Goal: Obtain resource: Download file/media

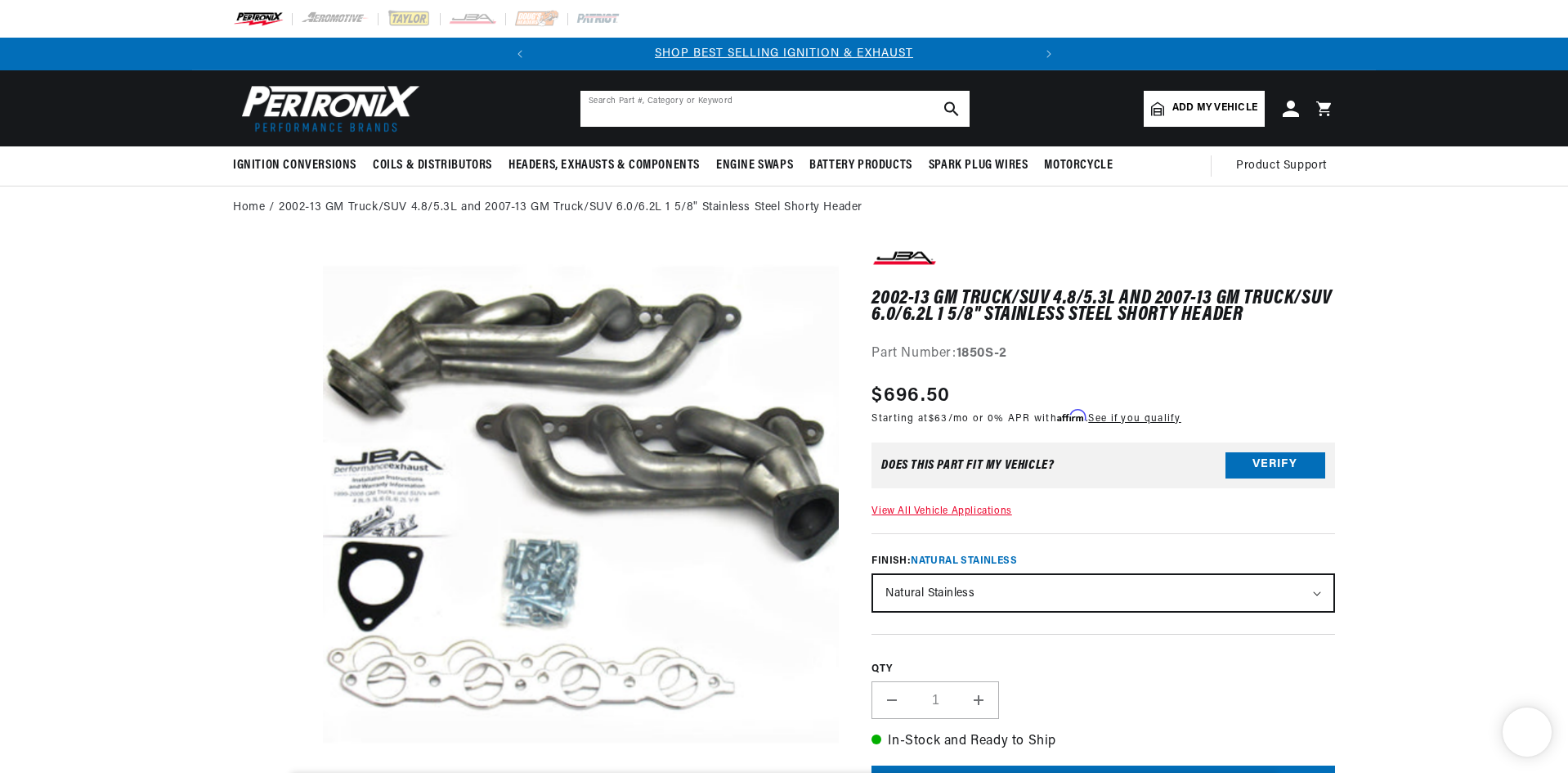
click at [772, 99] on input "text" at bounding box center [774, 109] width 389 height 36
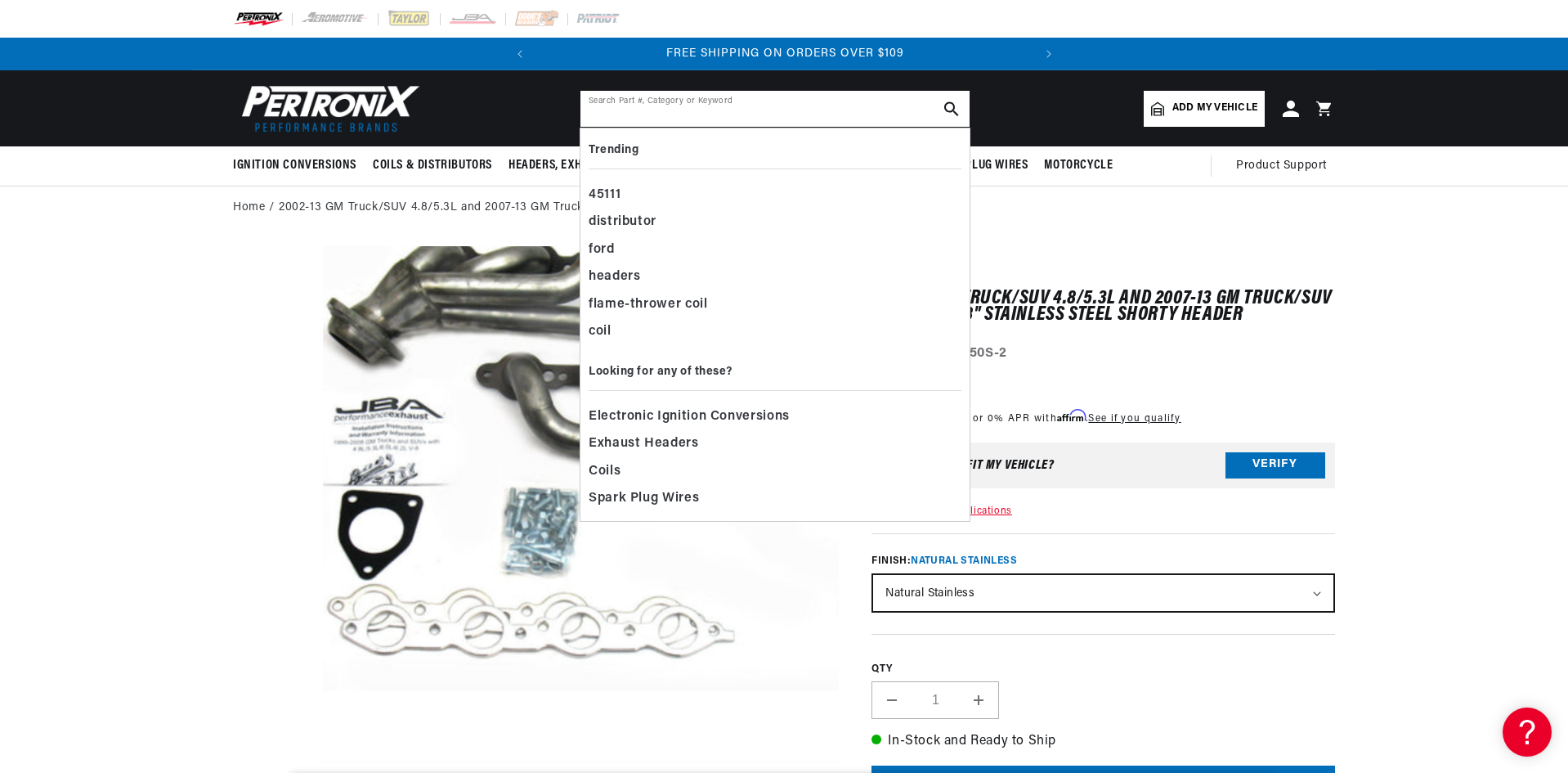
paste input "1145AP12"
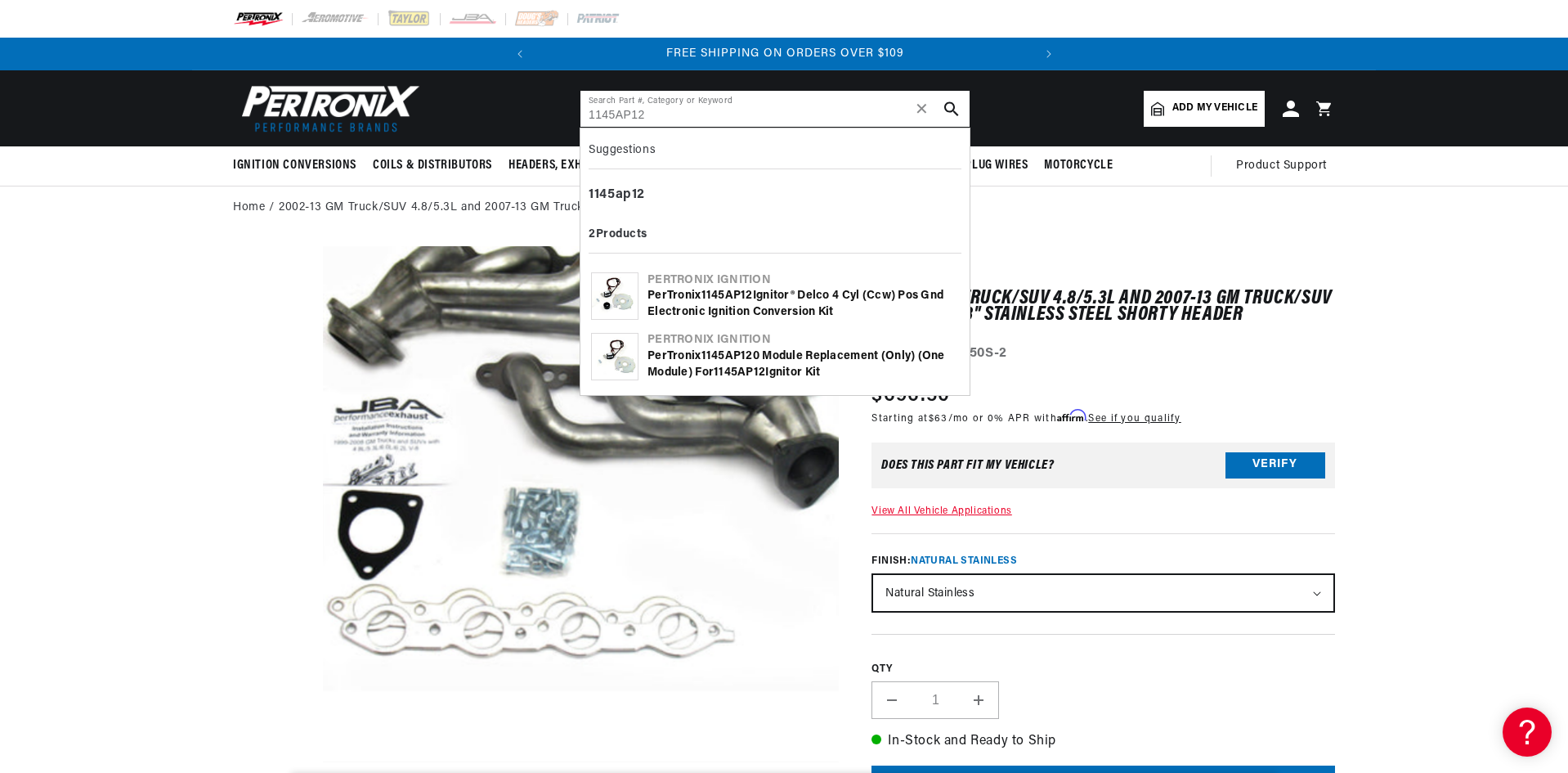
type input "1145AP12"
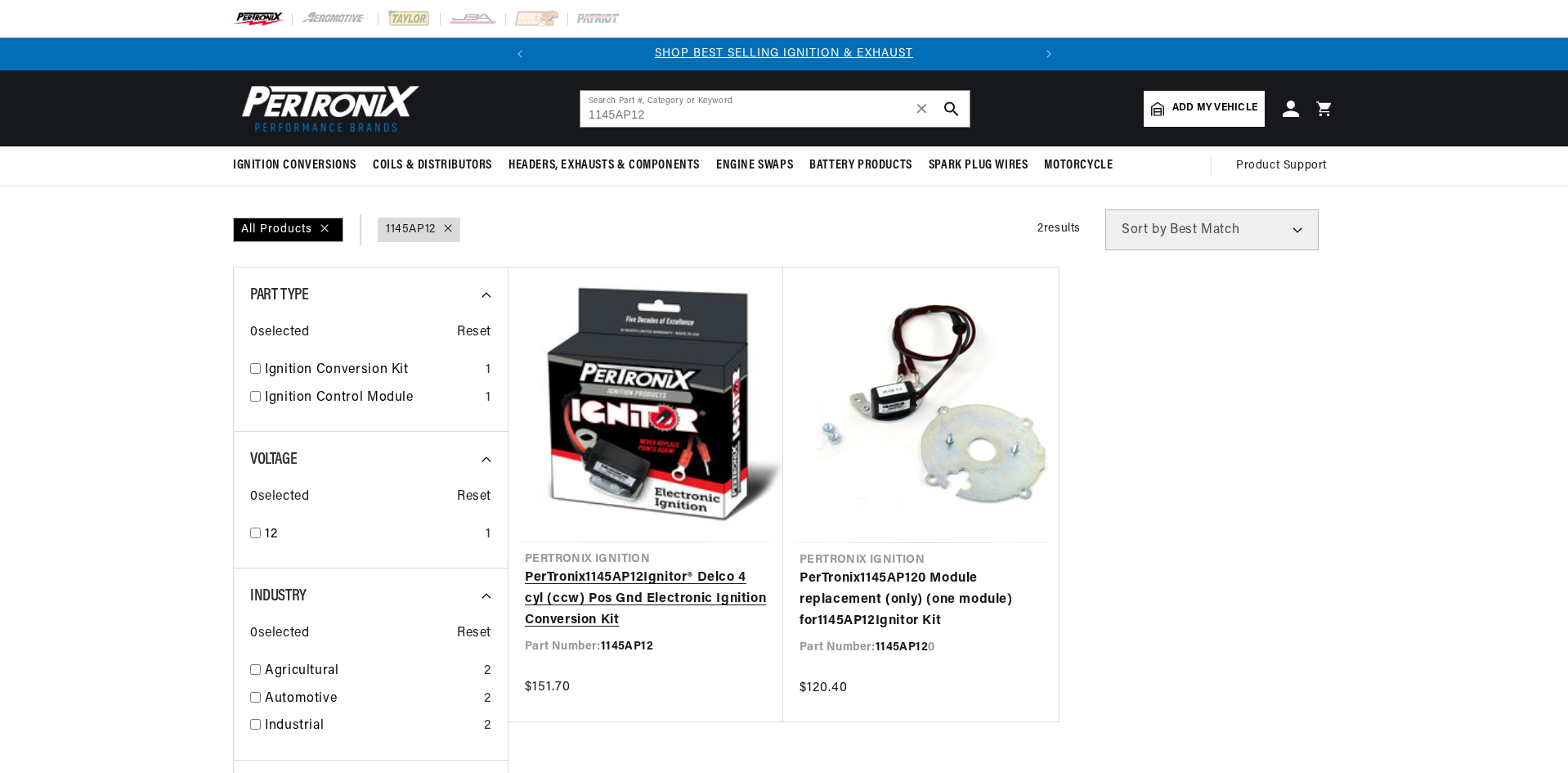
click at [641, 576] on link "PerTronix 1145AP12 Ignitor® Delco 4 cyl (ccw) Pos Gnd Electronic Ignition Conve…" at bounding box center [645, 599] width 242 height 63
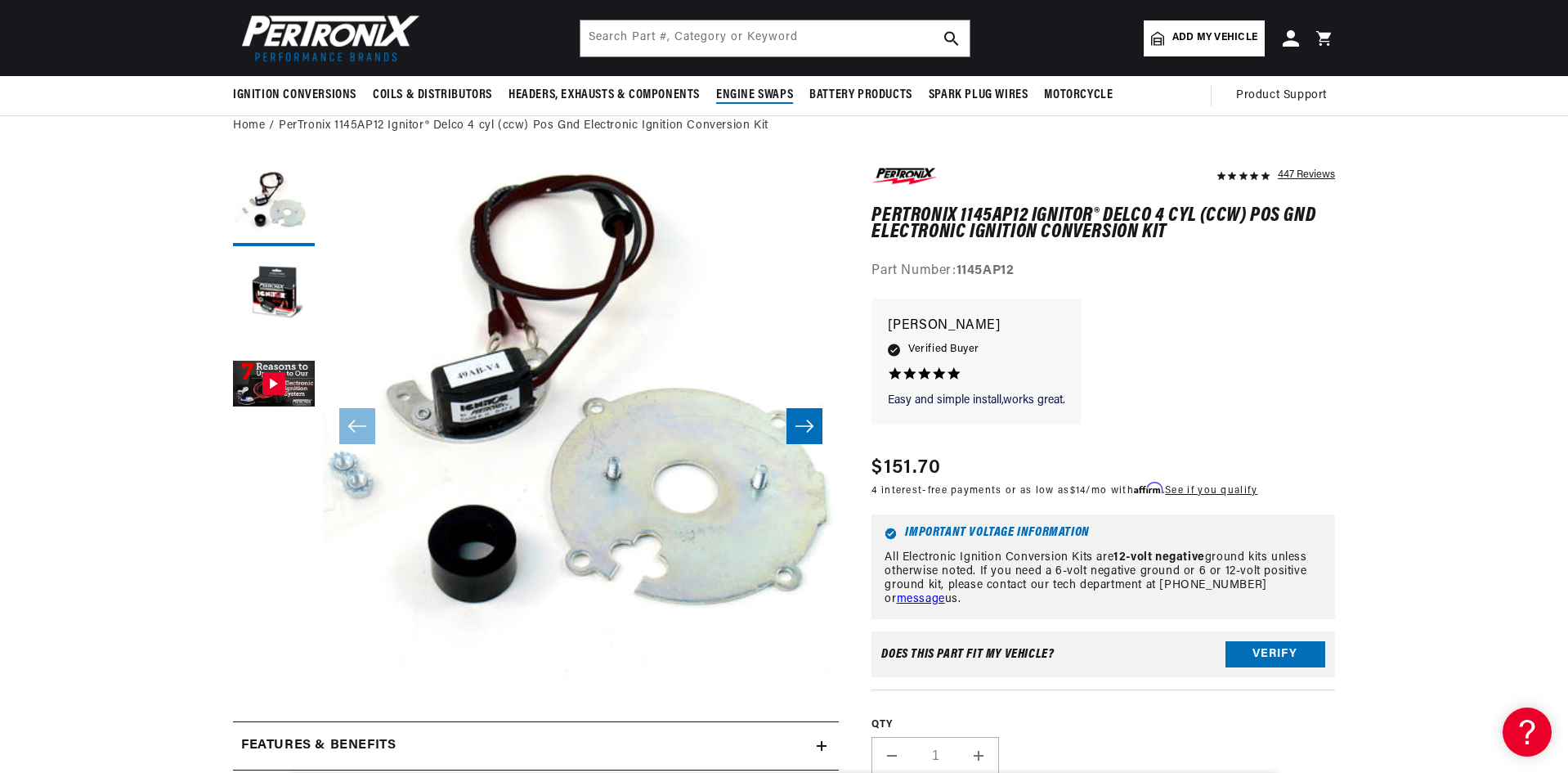
scroll to position [0, 495]
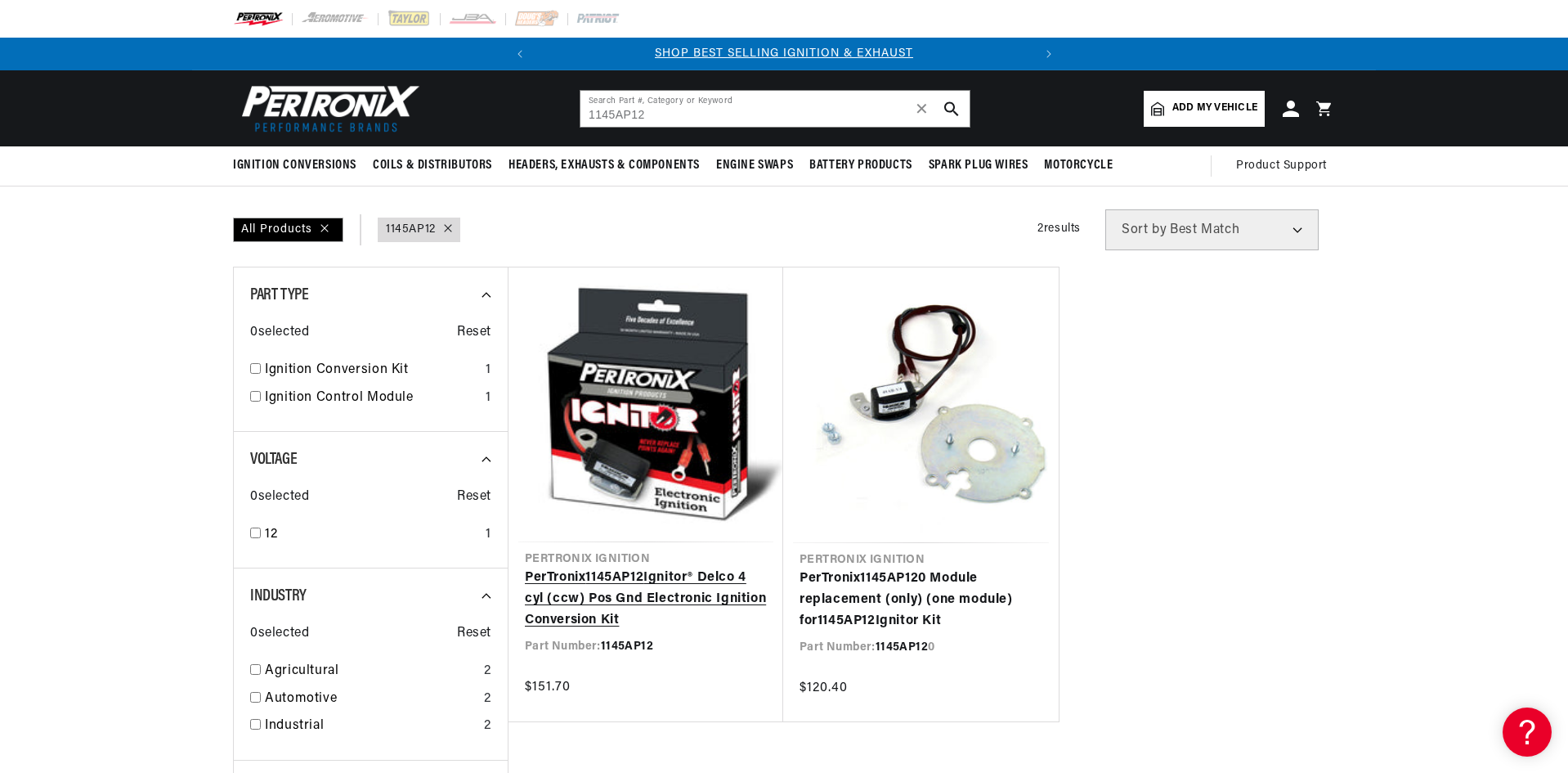
click at [621, 590] on link "PerTronix 1145AP12 Ignitor® Delco 4 cyl (ccw) Pos Gnd Electronic Ignition Conve…" at bounding box center [645, 599] width 242 height 63
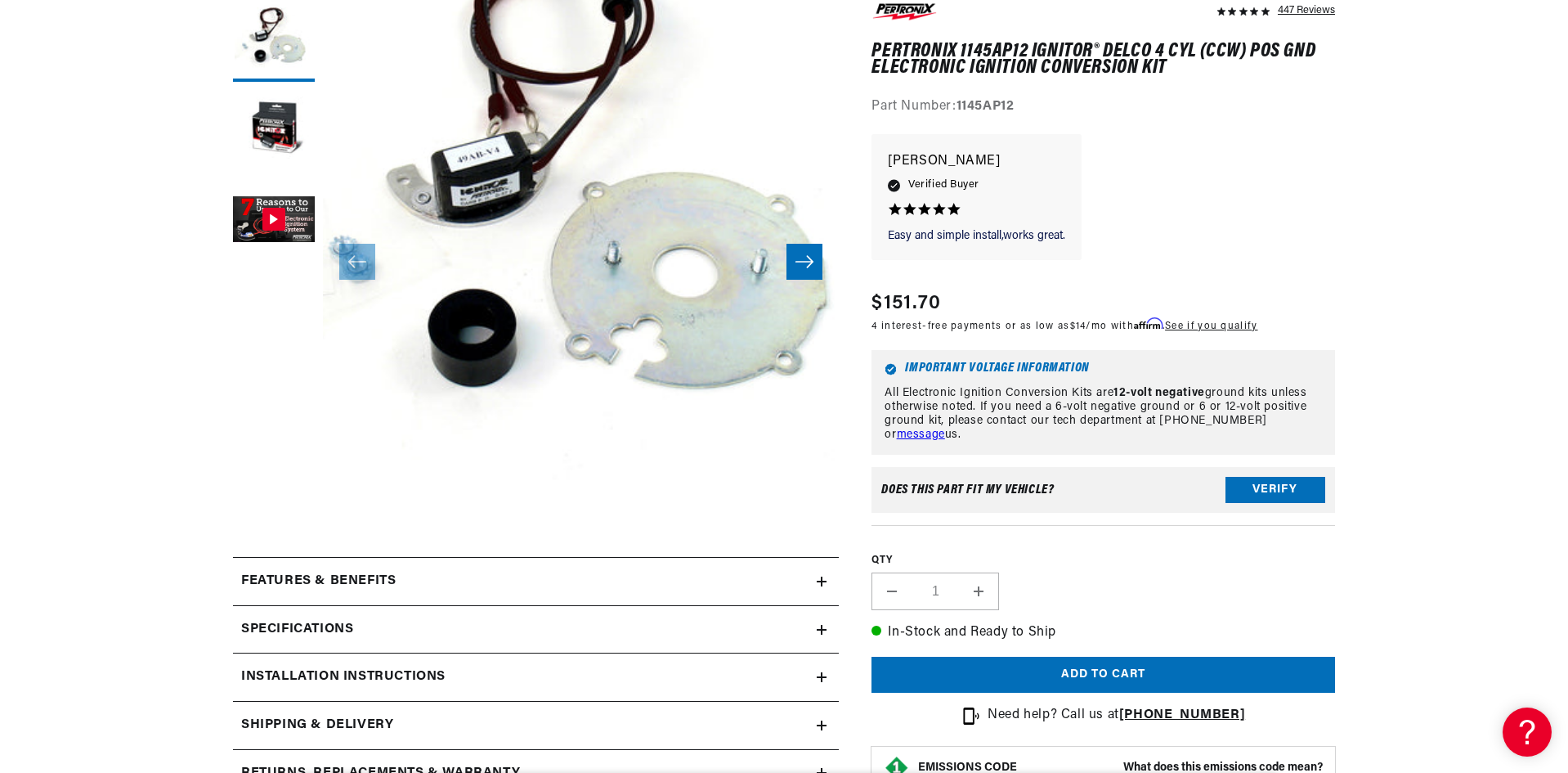
scroll to position [491, 0]
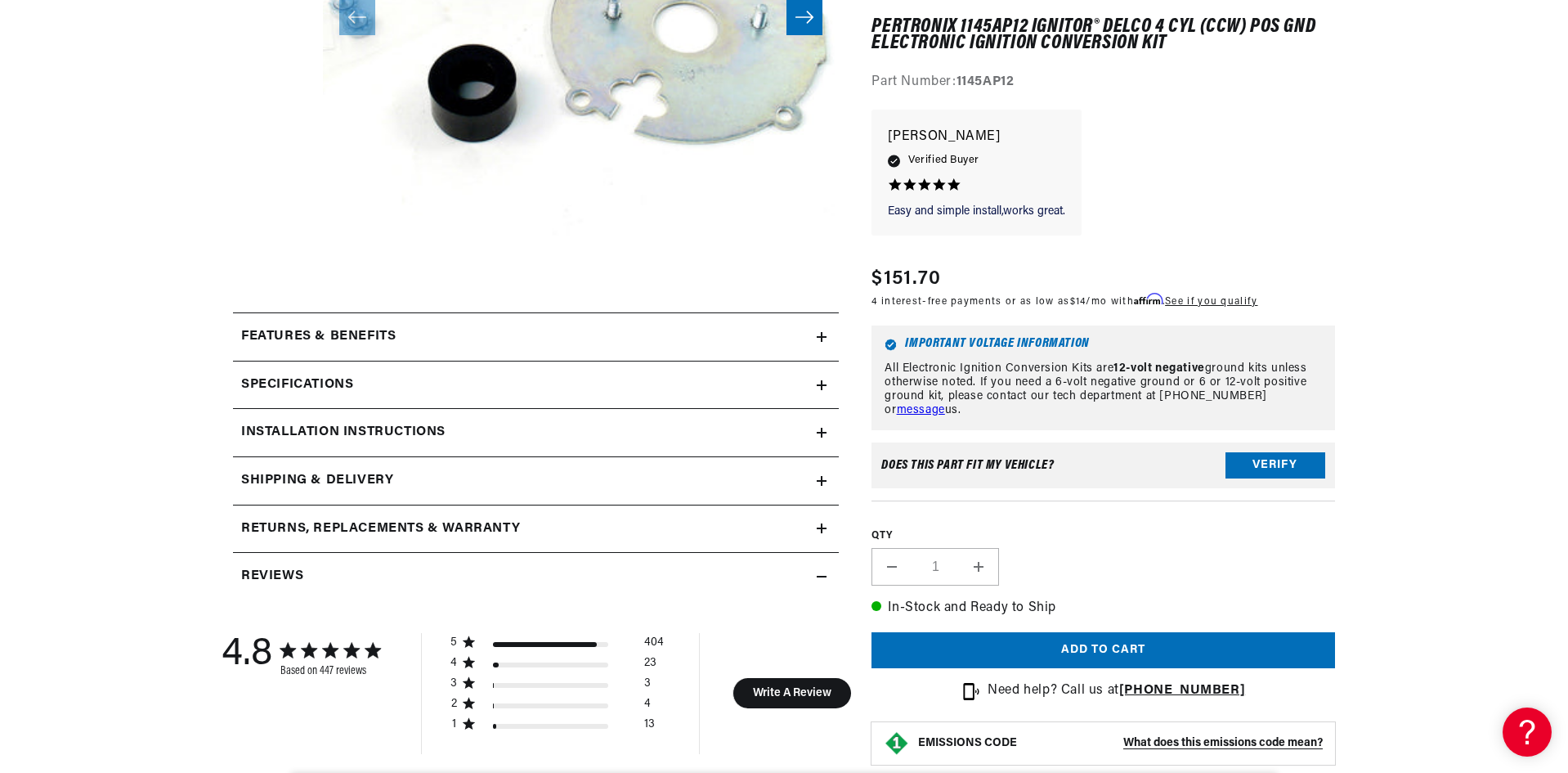
click at [473, 435] on div "Installation instructions" at bounding box center [525, 432] width 584 height 21
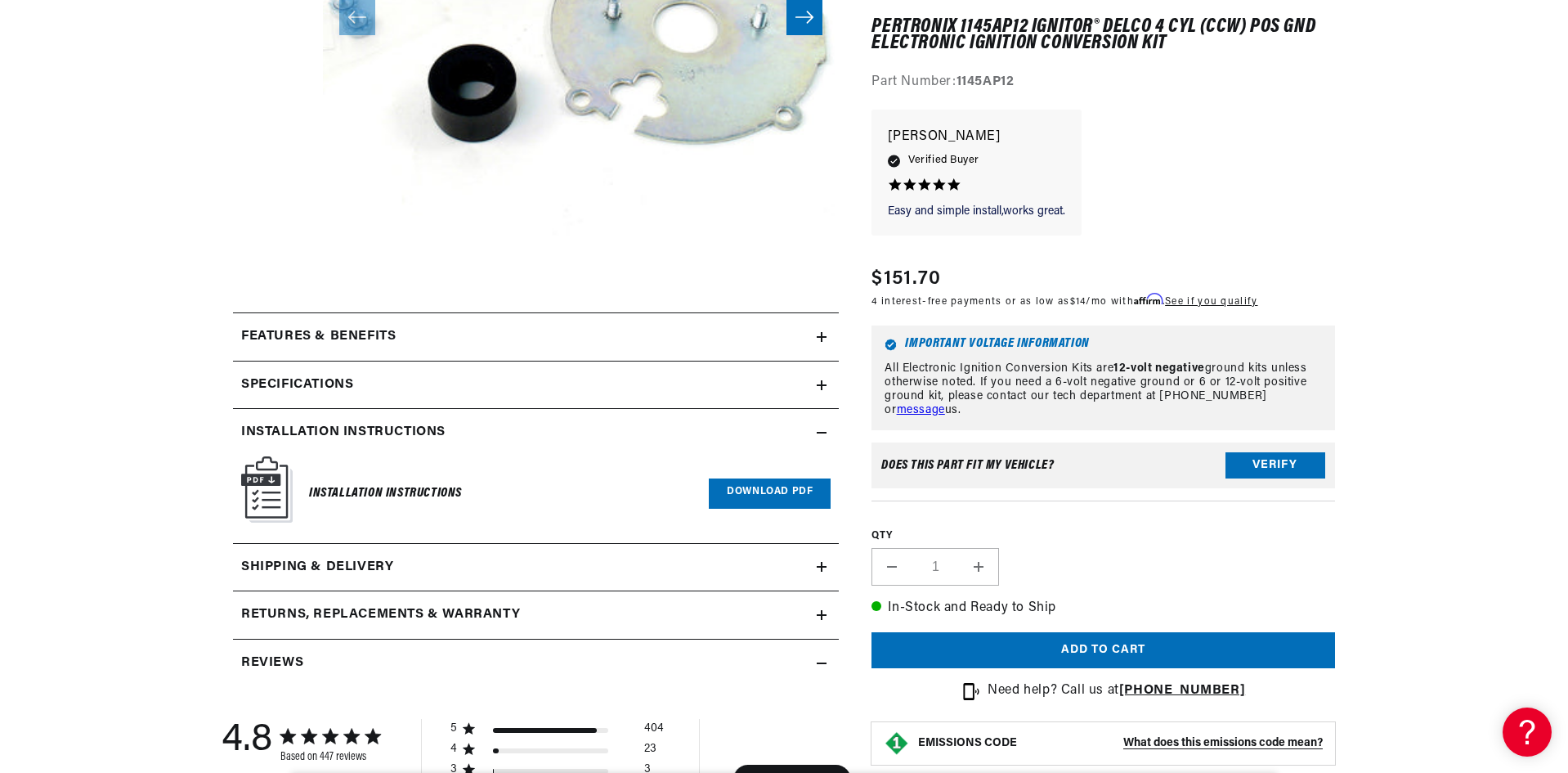
click at [752, 496] on link "Download PDF" at bounding box center [769, 494] width 121 height 30
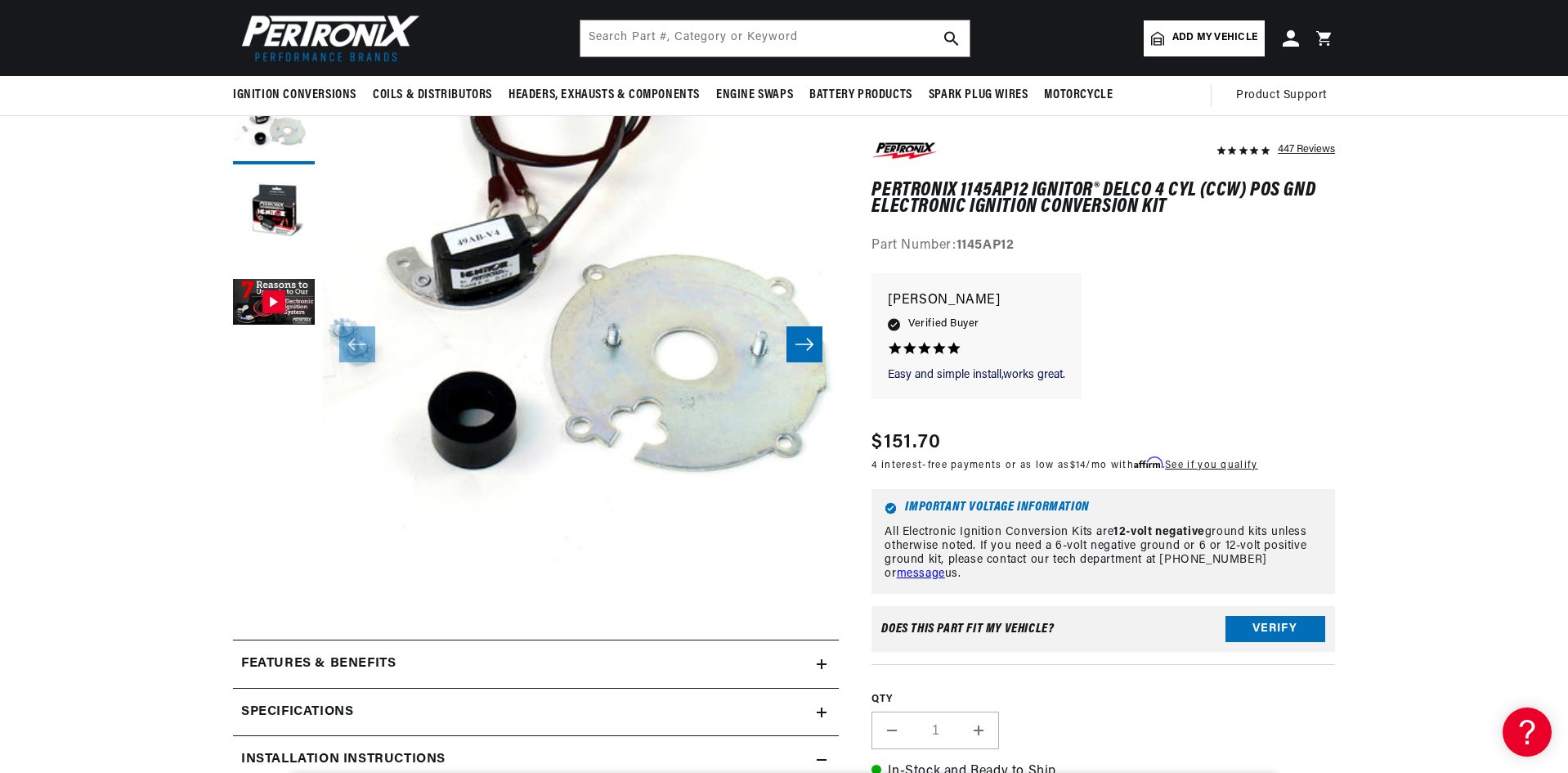
scroll to position [0, 0]
